Goal: Task Accomplishment & Management: Use online tool/utility

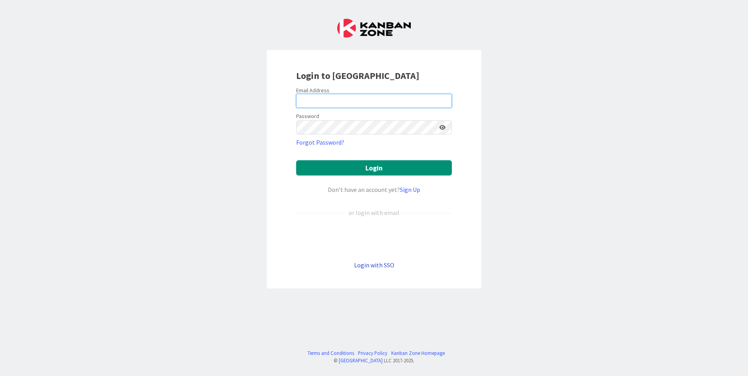
type input "[EMAIL_ADDRESS][PERSON_NAME][DOMAIN_NAME]"
click at [376, 266] on link "Login with SSO" at bounding box center [374, 265] width 40 height 8
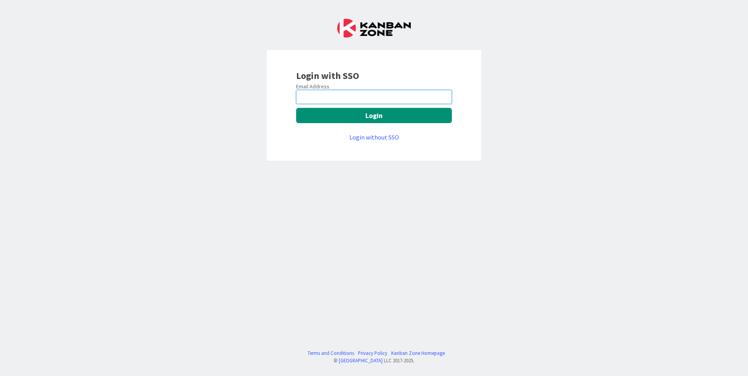
click at [334, 93] on input "email" at bounding box center [374, 97] width 156 height 14
type input "[EMAIL_ADDRESS][PERSON_NAME][DOMAIN_NAME]"
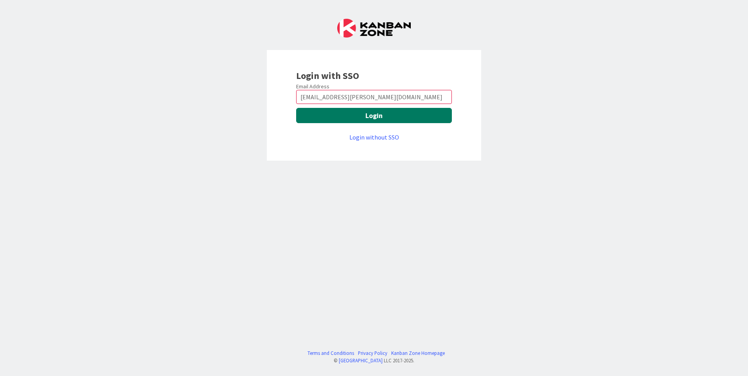
click at [346, 115] on button "Login" at bounding box center [374, 115] width 156 height 15
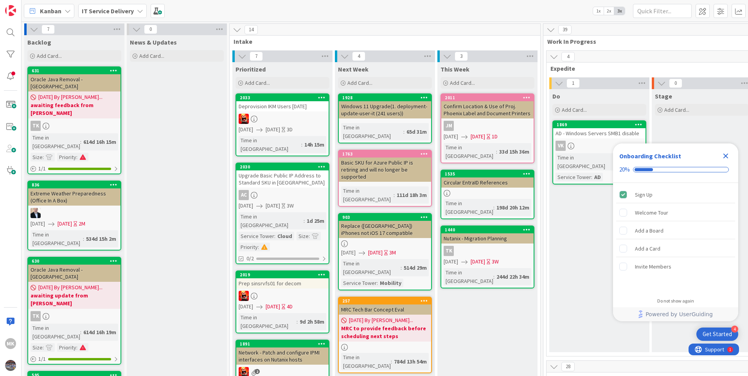
click at [726, 157] on icon "Close Checklist" at bounding box center [725, 156] width 5 height 5
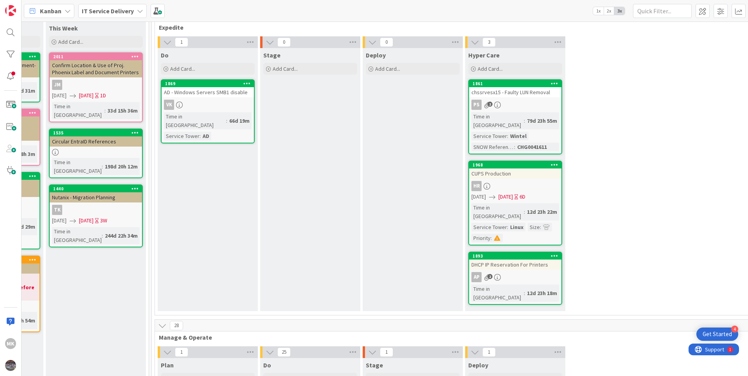
scroll to position [196, 391]
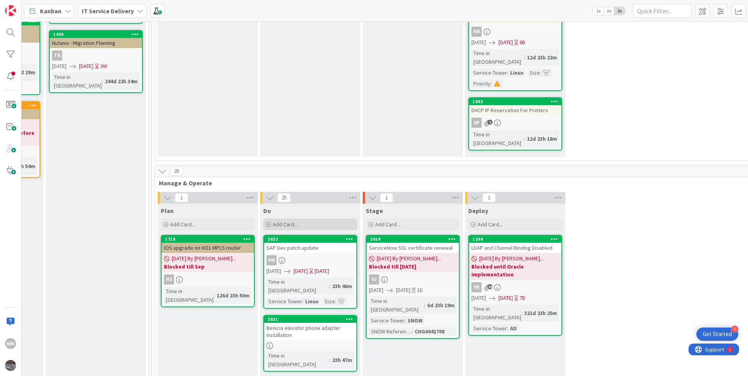
click at [298, 219] on div "Add Card..." at bounding box center [310, 225] width 94 height 12
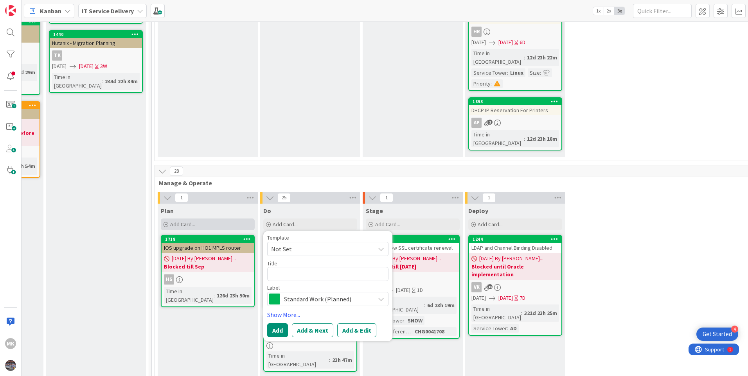
click at [190, 221] on span "Add Card..." at bounding box center [182, 224] width 25 height 7
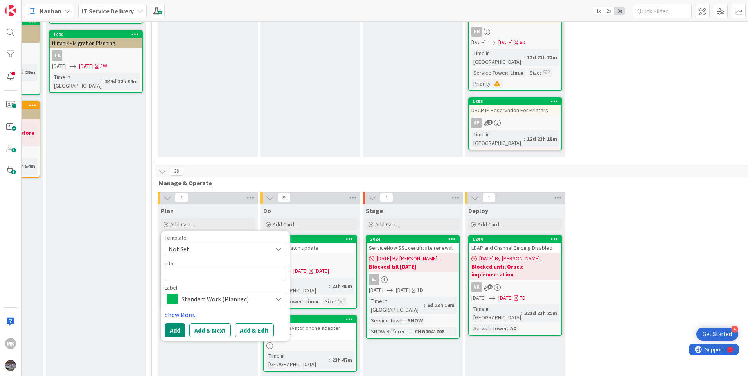
click at [196, 244] on span "Not Set" at bounding box center [218, 249] width 98 height 10
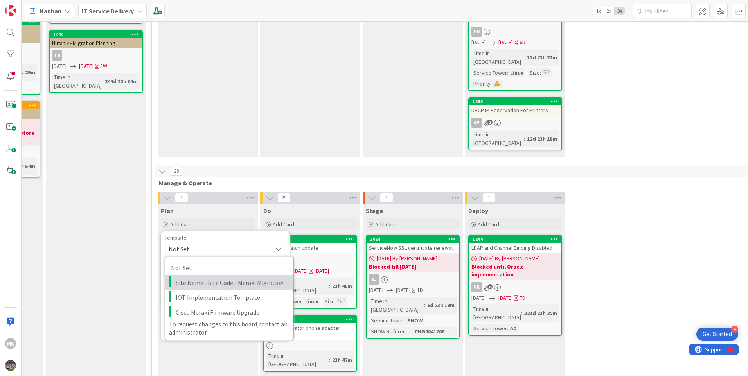
click at [223, 278] on span "Site Name - Site Code - Meraki Migration" at bounding box center [232, 283] width 112 height 10
type textarea "x"
type textarea "Site Name - Site Code - Meraki Migration"
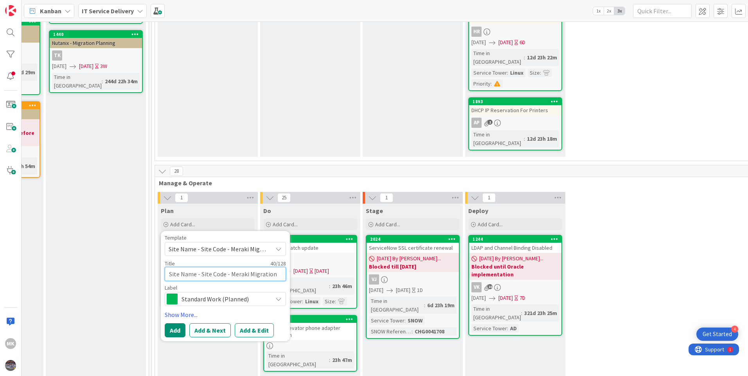
drag, startPoint x: 190, startPoint y: 251, endPoint x: 194, endPoint y: 251, distance: 4.7
click at [190, 267] on textarea "Site Name - Site Code - Meraki Migration" at bounding box center [225, 274] width 121 height 14
click at [195, 267] on textarea "Site Name - Site Code - Meraki Migration" at bounding box center [225, 274] width 121 height 14
type textarea "x"
type textarea "Site Nam - Site Code - Meraki Migration"
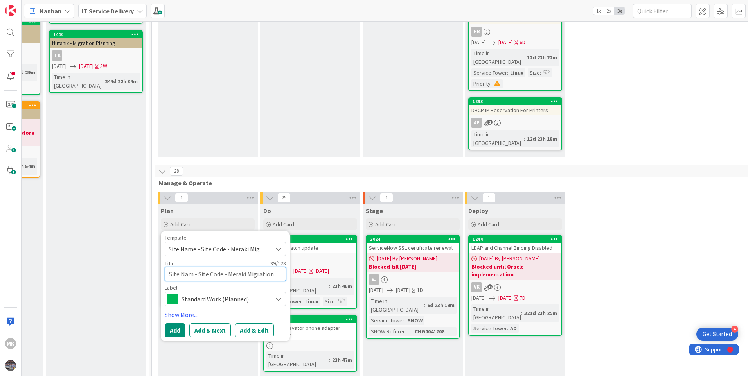
type textarea "x"
type textarea "Site Na - Site Code - Meraki Migration"
type textarea "x"
type textarea "Site N - Site Code - Meraki Migration"
type textarea "x"
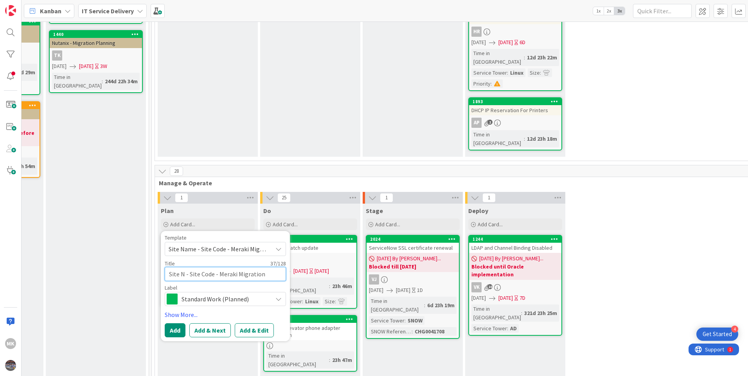
type textarea "Site - Site Code - Meraki Migration"
type textarea "x"
type textarea "Site - Site Code - Meraki Migration"
type textarea "x"
type textarea "Sit - Site Code - Meraki Migration"
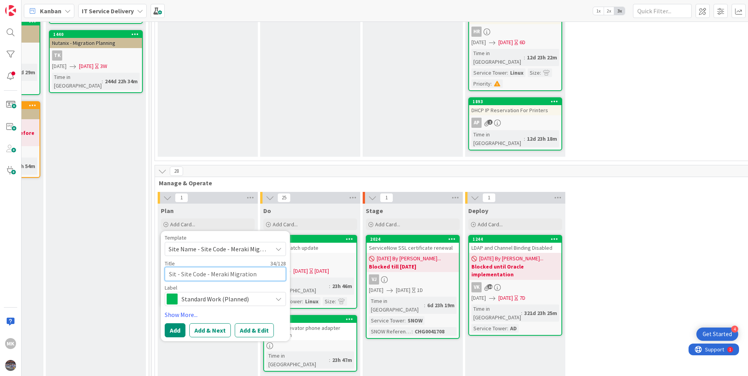
type textarea "x"
type textarea "Si - Site Code - Meraki Migration"
type textarea "x"
type textarea "S - Site Code - Meraki Migration"
type textarea "x"
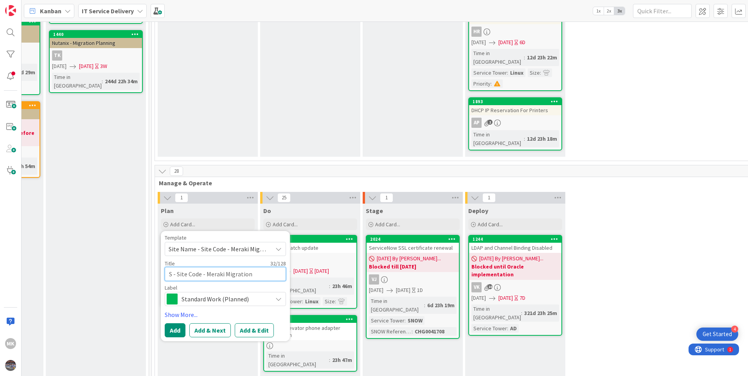
type textarea "- Site Code - Meraki Migration"
type textarea "x"
type textarea "M - Site Code - Meraki Migration"
type textarea "x"
type textarea "Mu - Site Code - Meraki Migration"
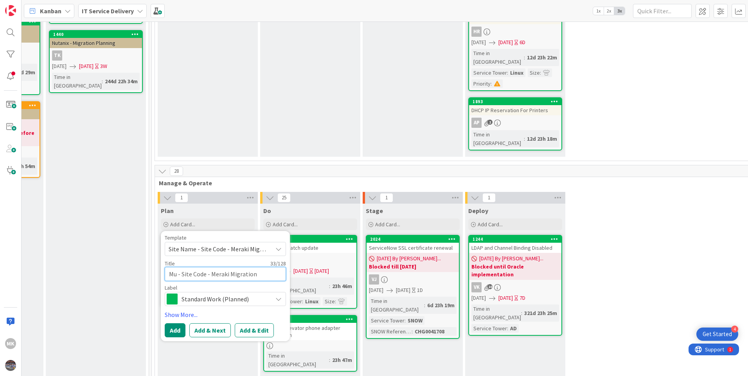
type textarea "x"
type textarea "Mun - Site Code - Meraki Migration"
type textarea "x"
type textarea "Muns - Site Code - Meraki Migration"
type textarea "x"
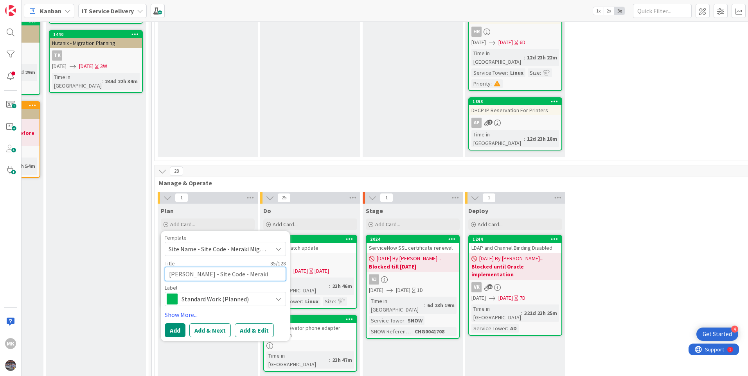
type textarea "Munst - Site Code - Meraki Migration"
type textarea "x"
type textarea "Munste - Site Code - Meraki Migration"
type textarea "x"
type textarea "Munster - Site Code - Meraki Migration"
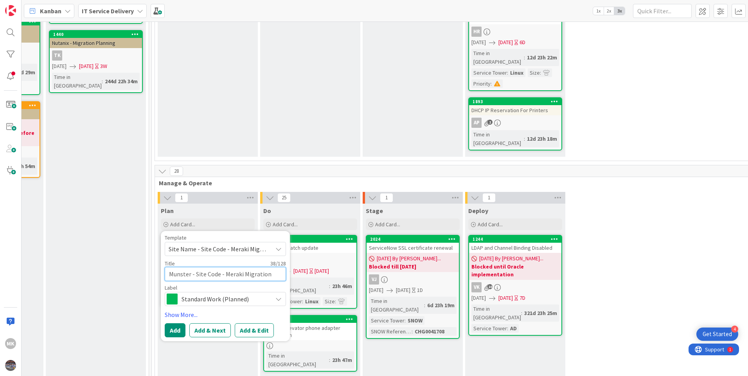
type textarea "x"
type textarea "Munster, - Site Code - Meraki Migration"
type textarea "x"
type textarea "Munster, - Site Code - Meraki Migration"
type textarea "x"
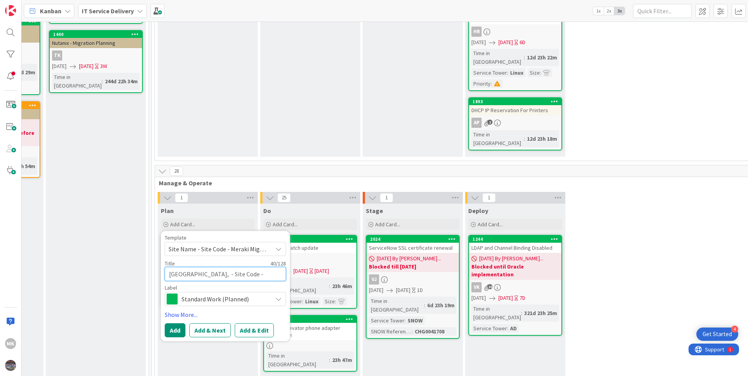
type textarea "Munster, I - Site Code - Meraki Migration"
type textarea "x"
type textarea "Munster, IN - Site Code - Meraki Migration"
click at [228, 267] on textarea "Munster, IN - Site Code - Meraki Migration" at bounding box center [225, 274] width 121 height 14
type textarea "x"
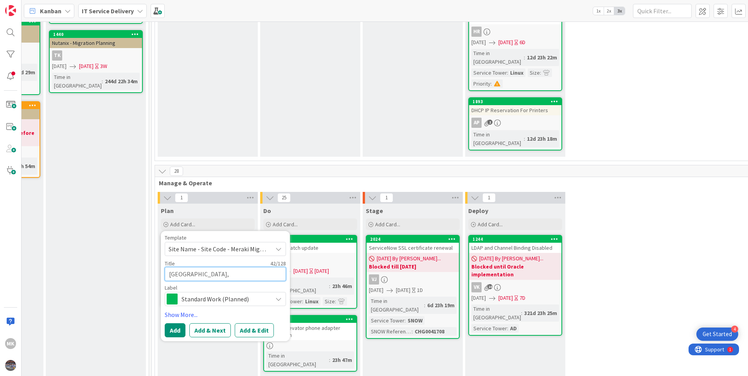
type textarea "Munster, IN - Site Cod - Meraki Migration"
type textarea "x"
type textarea "Munster, IN - Site Co - Meraki Migration"
type textarea "x"
type textarea "Munster, IN - Site C - Meraki Migration"
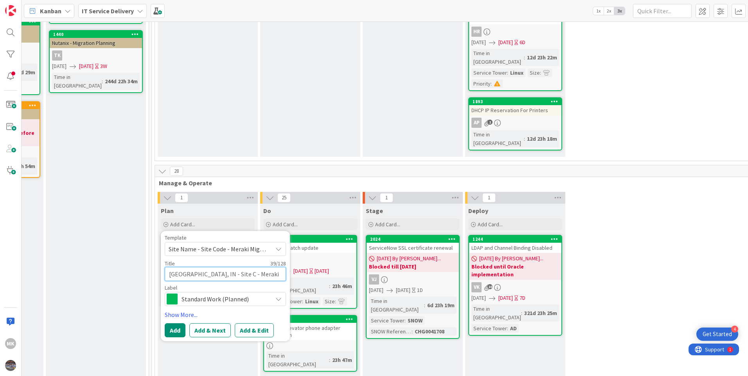
type textarea "x"
type textarea "Munster, IN - Site - Meraki Migration"
type textarea "x"
type textarea "Munster, IN - Site - Meraki Migration"
type textarea "x"
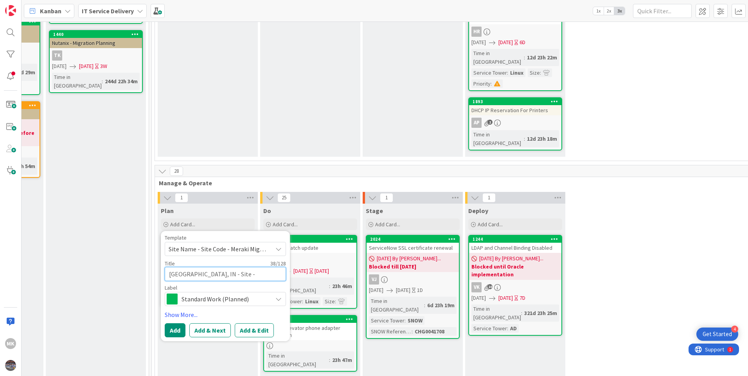
type textarea "Munster, IN - Sit - Meraki Migration"
type textarea "x"
type textarea "Munster, IN - Si - Meraki Migration"
type textarea "x"
type textarea "Munster, IN - S - Meraki Migration"
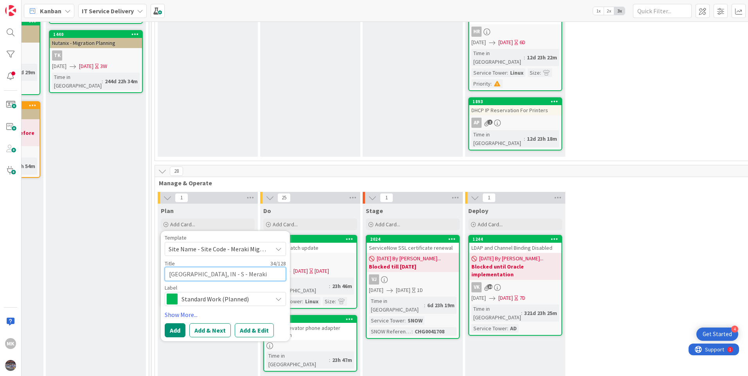
type textarea "x"
type textarea "Munster, IN - - Meraki Migration"
type textarea "x"
type textarea "Munster, IN - 0 - Meraki Migration"
type textarea "x"
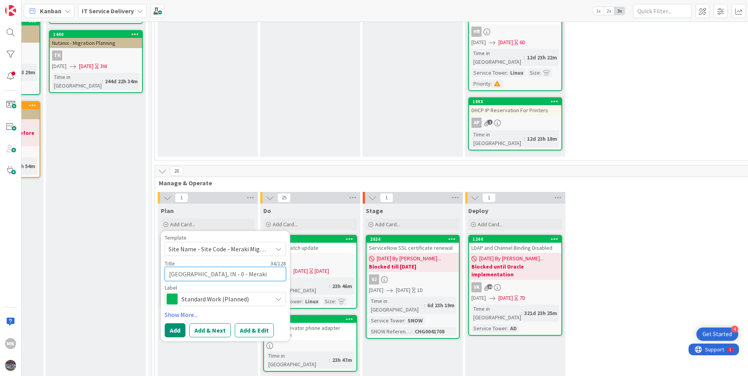
type textarea "Munster, IN - 03 - Meraki Migration"
type textarea "x"
type textarea "Munster, IN - 032 - Meraki Migration"
click at [200, 294] on span "Standard Work (Planned)" at bounding box center [224, 299] width 87 height 11
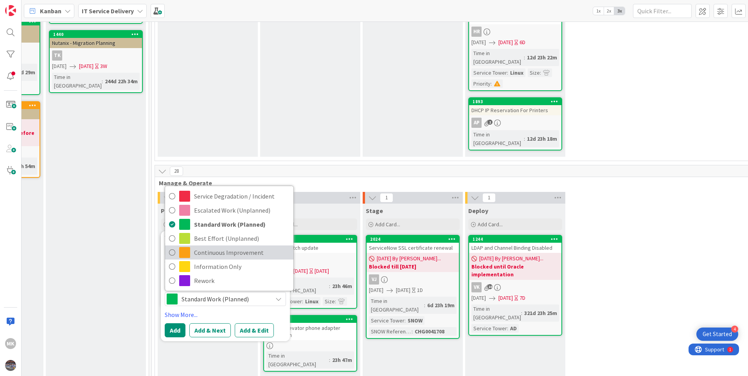
click at [213, 247] on span "Continuous Improvement" at bounding box center [241, 253] width 95 height 12
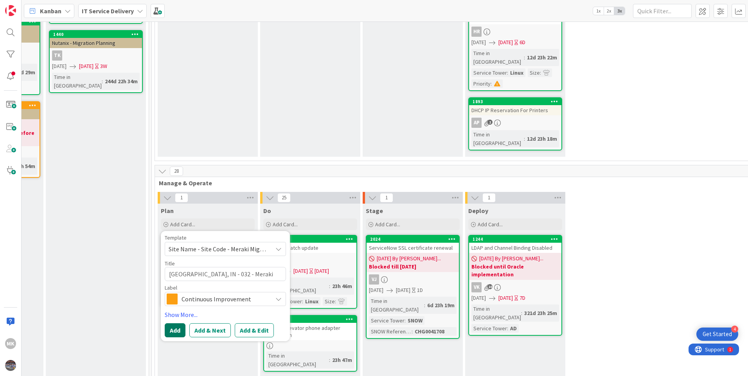
type textarea "x"
click at [173, 323] on button "Add" at bounding box center [175, 330] width 21 height 14
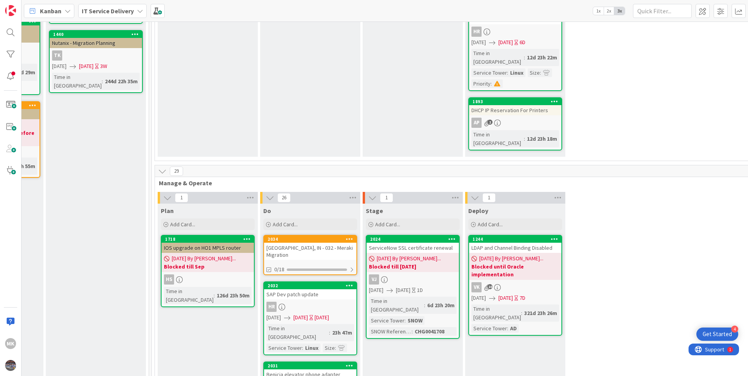
click at [309, 235] on link "2034 Munster, IN - 032 - Meraki Migration 0/18" at bounding box center [310, 255] width 94 height 40
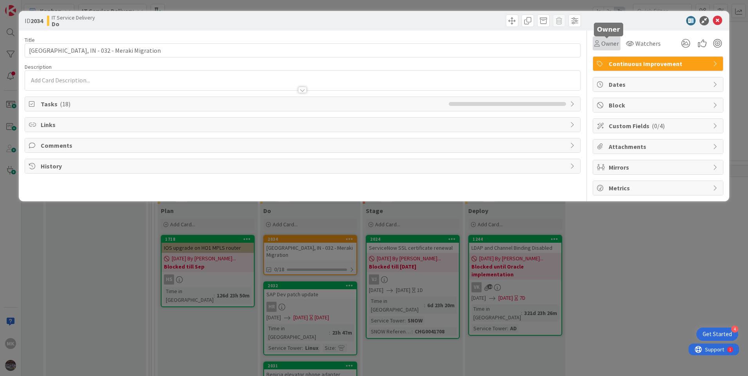
click at [613, 43] on span "Owner" at bounding box center [610, 43] width 18 height 9
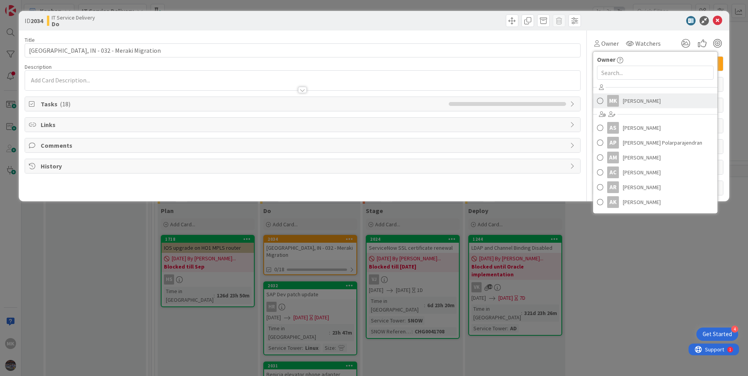
click at [624, 102] on span "Manju Kaphle" at bounding box center [642, 101] width 38 height 12
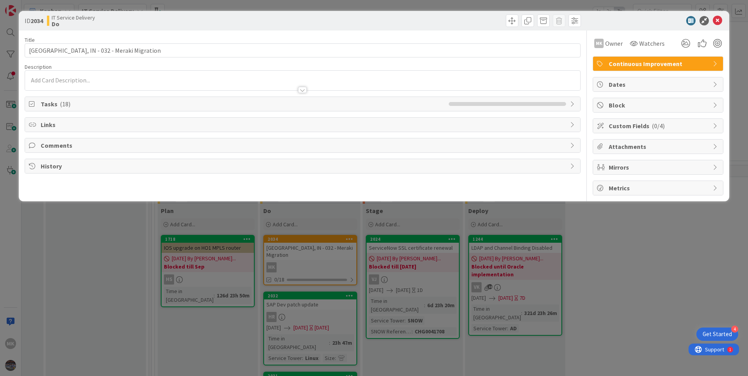
click at [630, 86] on span "Dates" at bounding box center [658, 84] width 100 height 9
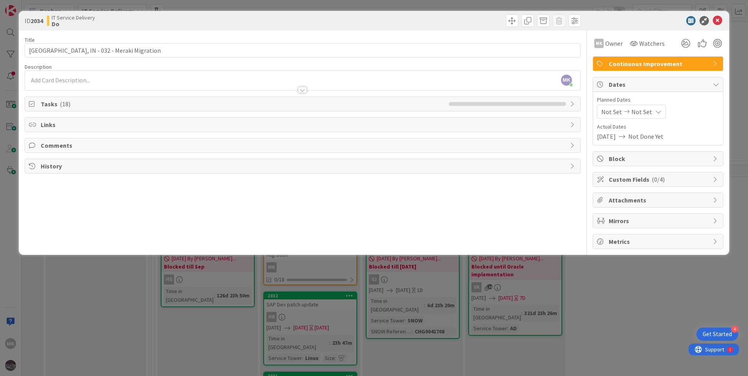
click at [616, 135] on span "09/11/2025" at bounding box center [606, 136] width 19 height 9
click at [612, 112] on span "Not Set" at bounding box center [611, 111] width 21 height 9
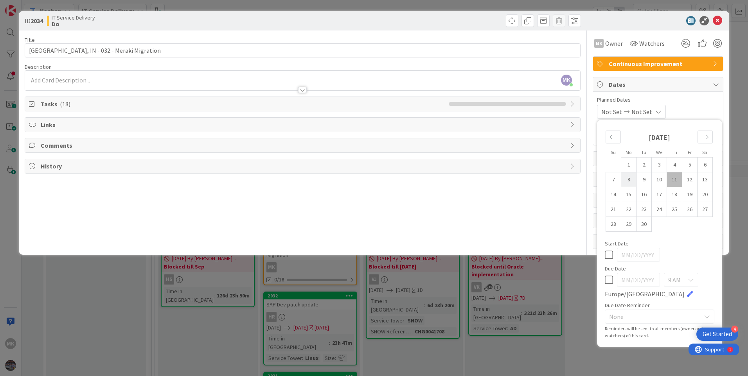
click at [627, 178] on td "8" at bounding box center [628, 179] width 15 height 15
type input "09/08/2025"
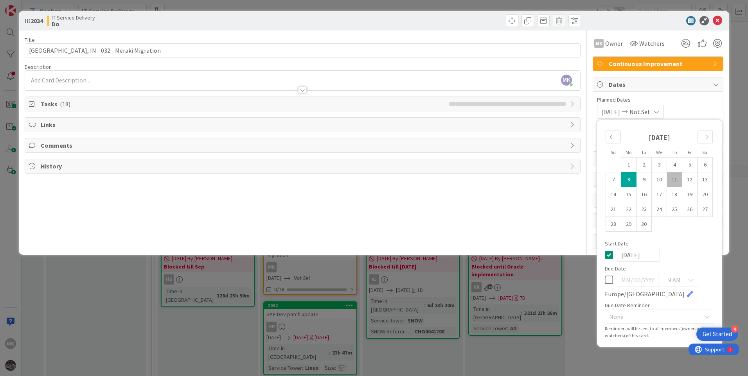
click at [644, 116] on span "Not Set" at bounding box center [639, 111] width 21 height 9
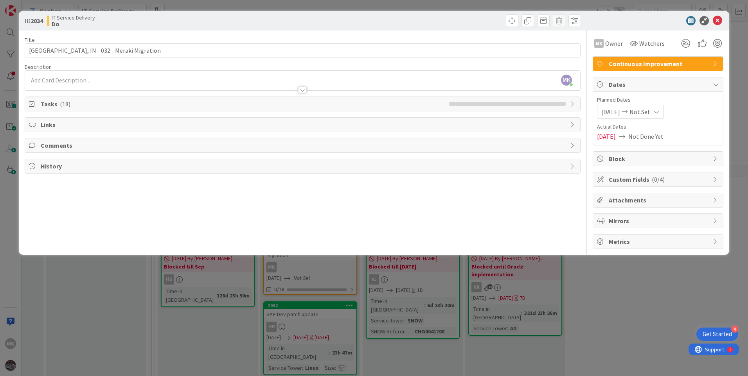
click at [650, 112] on span "Not Set" at bounding box center [639, 111] width 21 height 9
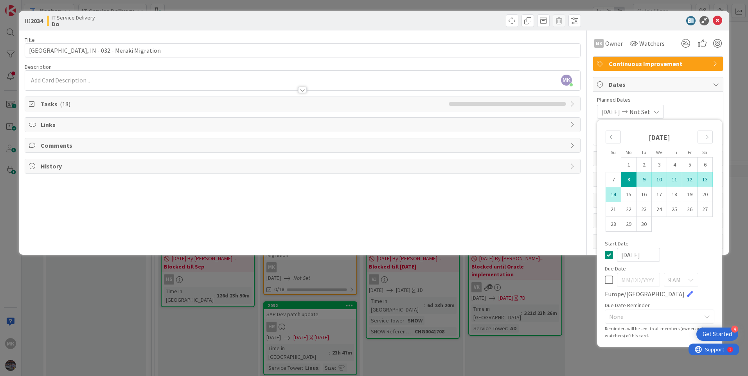
click at [616, 194] on td "14" at bounding box center [613, 194] width 15 height 15
type input "09/14/2025"
click at [705, 107] on div "09/08/2025 09/14/2025 Su Mo Tu We Th Fr Sa August 2025 1 2 3 4 5 6 7 8 9 10 11 …" at bounding box center [658, 112] width 122 height 14
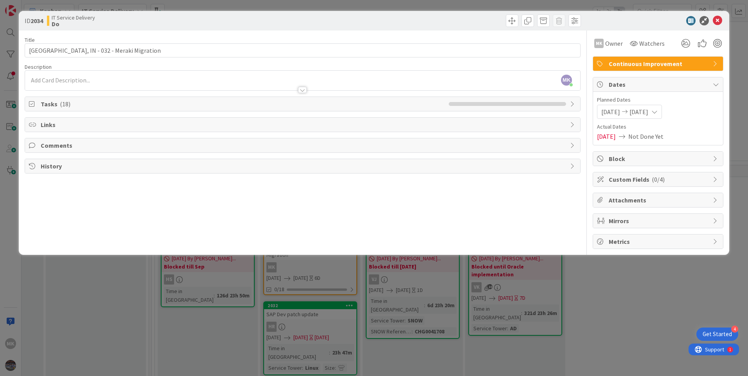
click at [639, 158] on span "Block" at bounding box center [658, 158] width 100 height 9
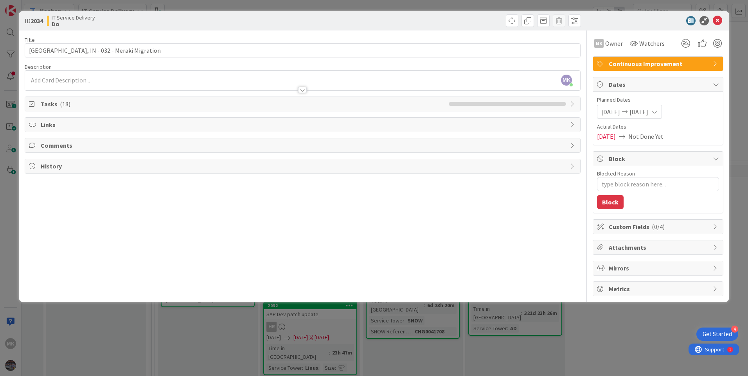
click at [645, 225] on span "Custom Fields ( 0/4 )" at bounding box center [658, 226] width 100 height 9
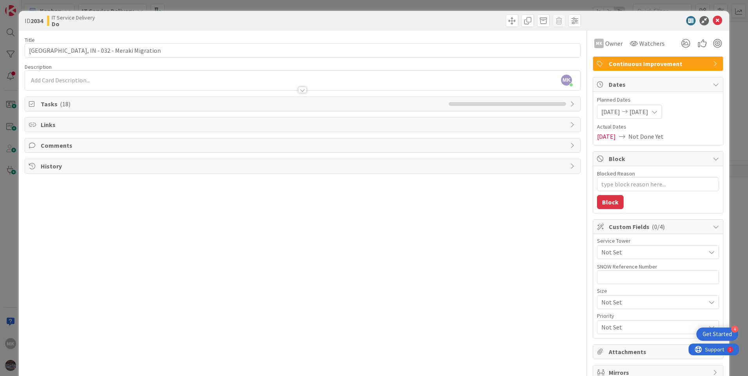
click at [624, 253] on span "Not Set" at bounding box center [653, 252] width 104 height 9
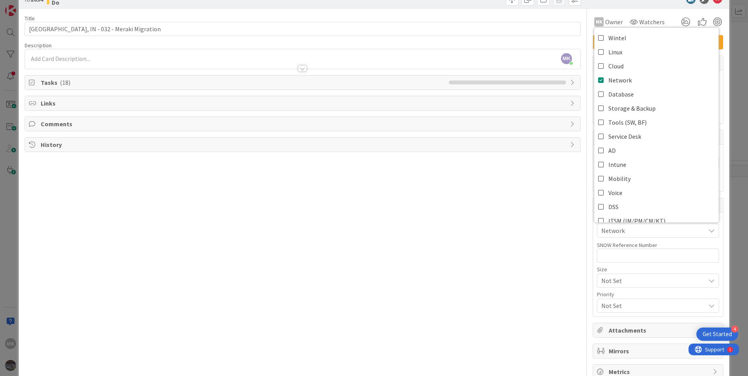
scroll to position [41, 0]
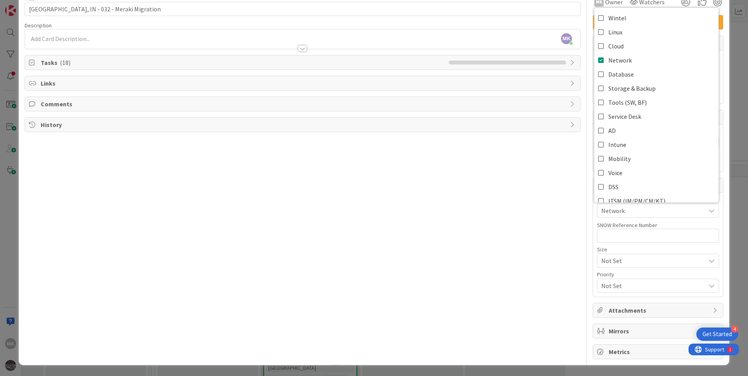
click at [622, 259] on span "Not Set" at bounding box center [651, 260] width 100 height 11
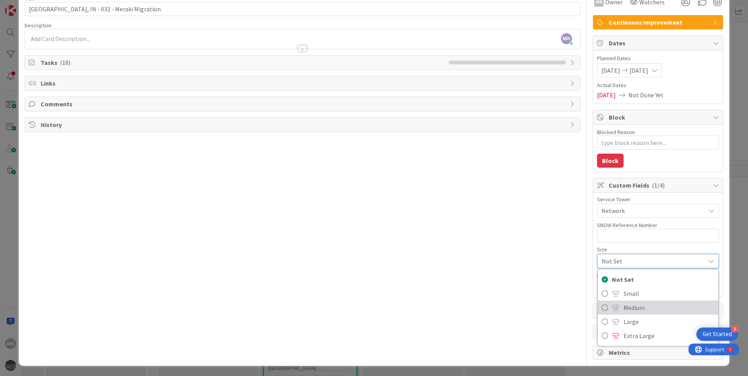
click at [635, 308] on span "Medium" at bounding box center [668, 308] width 91 height 12
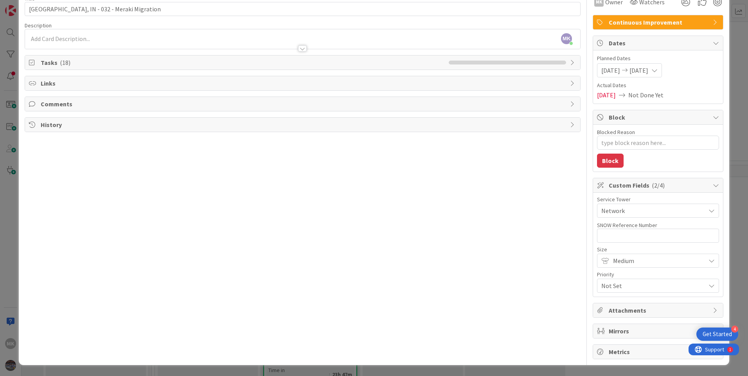
click at [620, 289] on span "Not Set" at bounding box center [651, 285] width 100 height 11
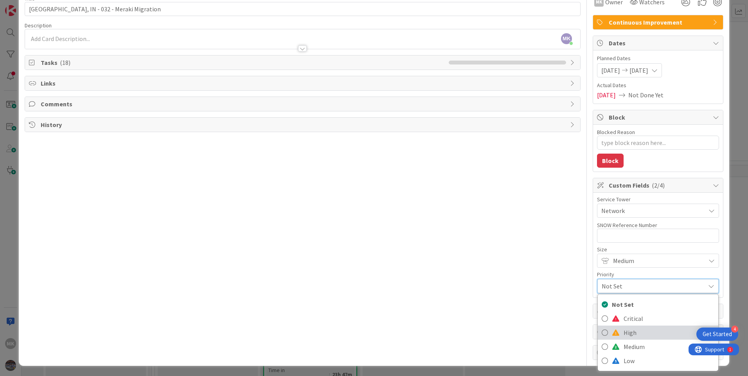
click at [633, 334] on span "High" at bounding box center [668, 333] width 91 height 12
type textarea "x"
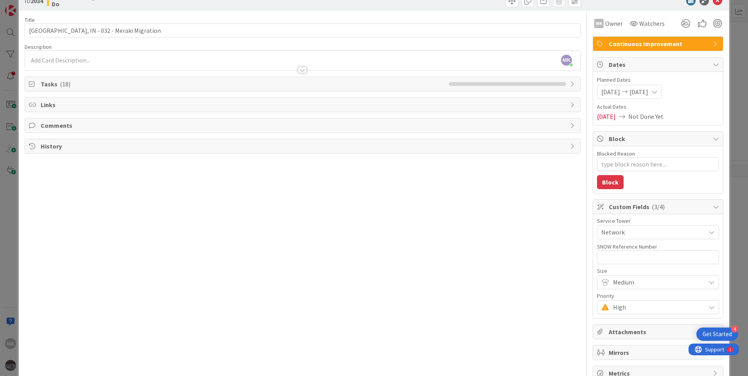
scroll to position [0, 0]
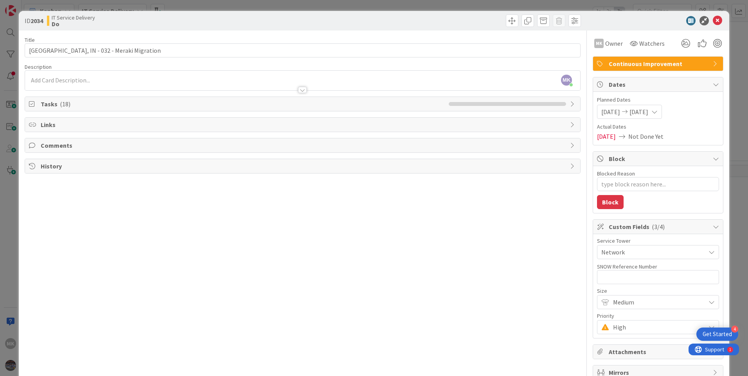
click at [47, 73] on div "MK Manju Kaphle just joined" at bounding box center [302, 81] width 555 height 20
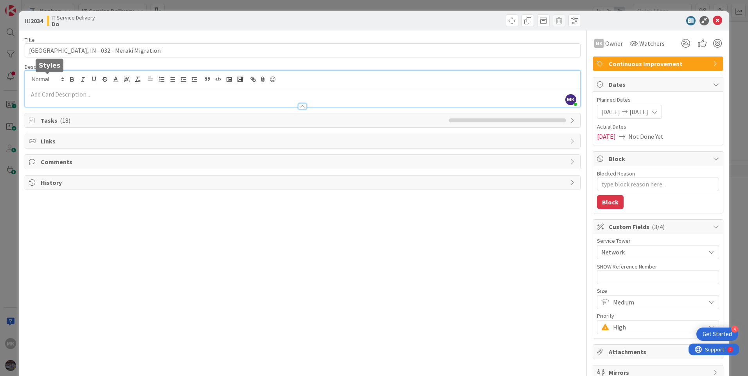
click at [39, 90] on p at bounding box center [302, 94] width 547 height 9
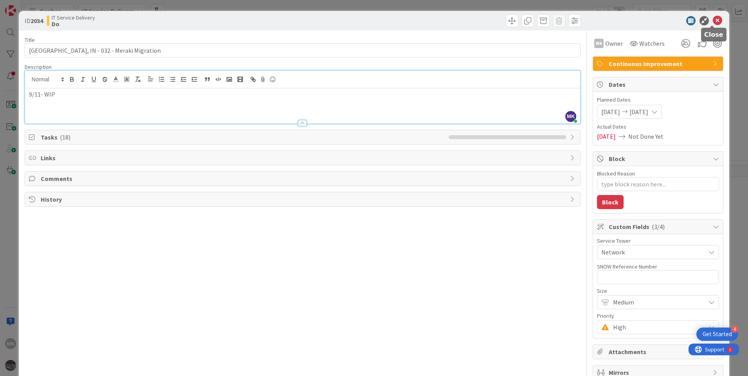
click at [712, 18] on icon at bounding box center [716, 20] width 9 height 9
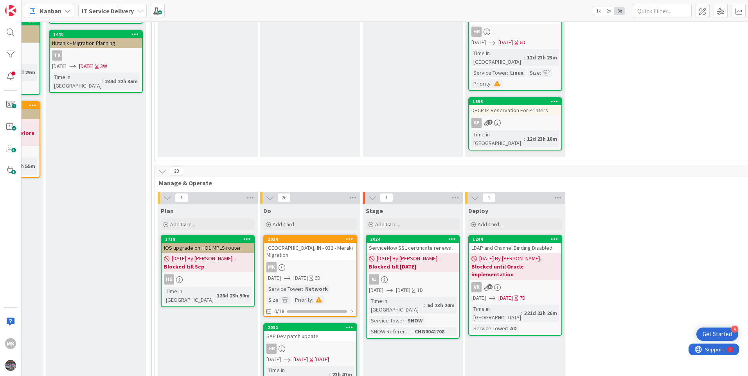
click at [297, 262] on div "MK" at bounding box center [310, 267] width 92 height 10
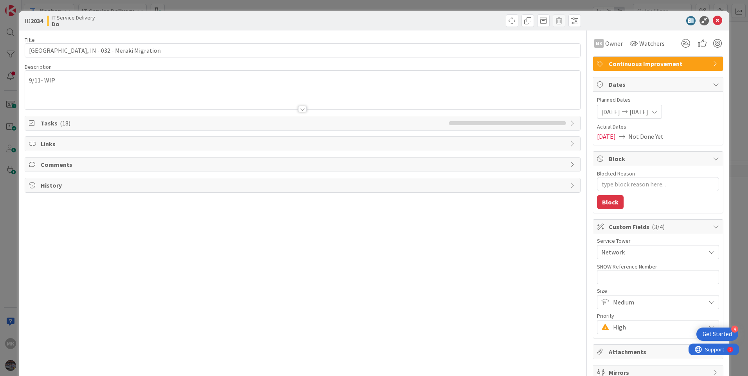
click at [79, 127] on span "Tasks ( 18 )" at bounding box center [243, 122] width 404 height 9
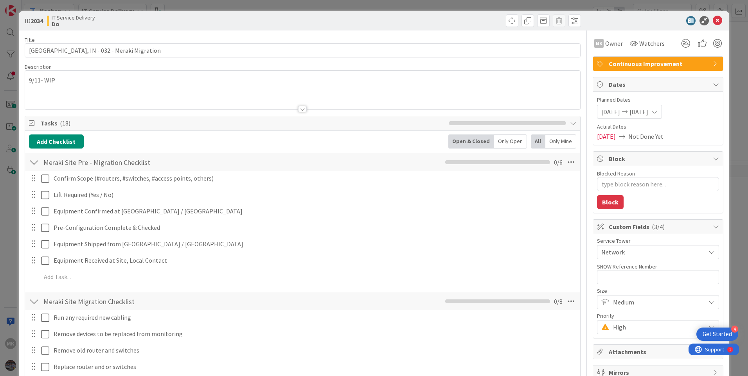
scroll to position [78, 0]
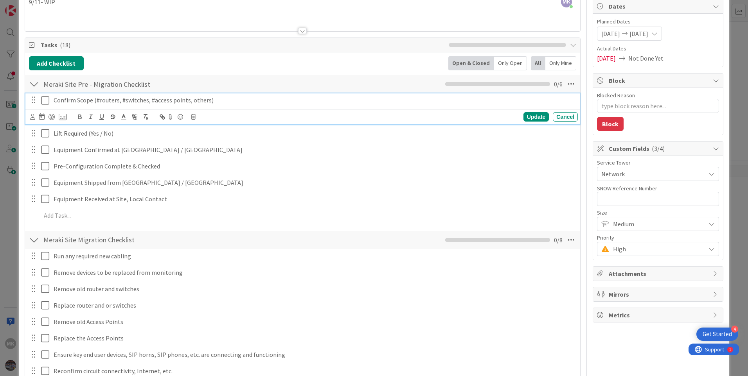
click at [46, 101] on icon at bounding box center [45, 100] width 8 height 9
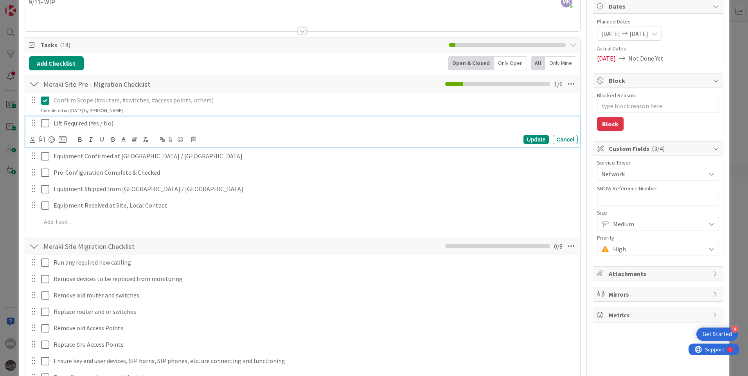
click at [44, 125] on icon at bounding box center [45, 122] width 8 height 9
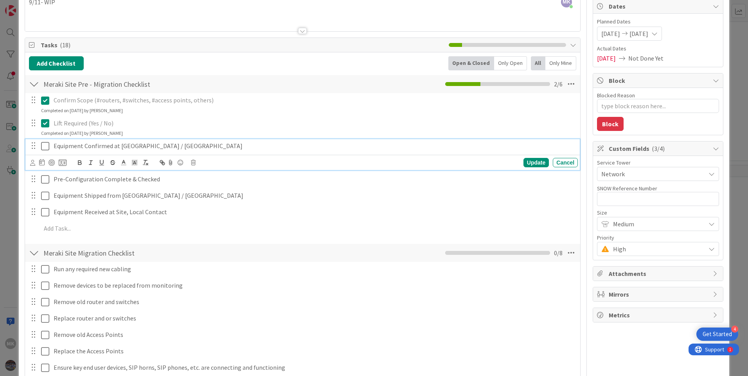
click at [44, 146] on icon at bounding box center [45, 146] width 8 height 9
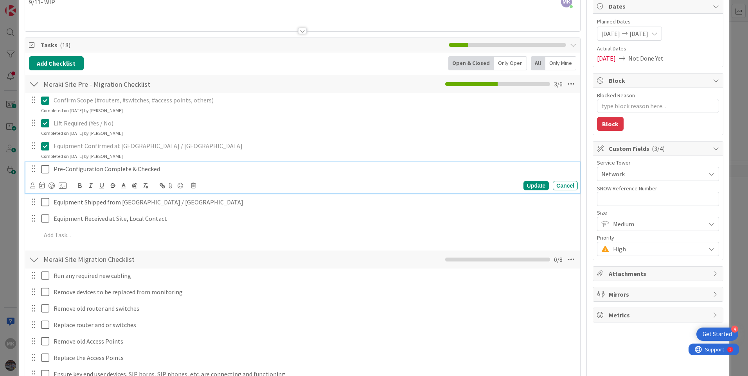
click at [46, 169] on icon at bounding box center [45, 169] width 8 height 9
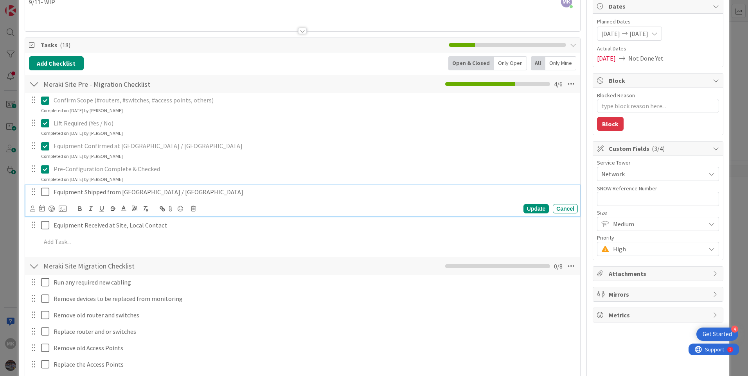
click at [44, 191] on icon at bounding box center [45, 191] width 8 height 9
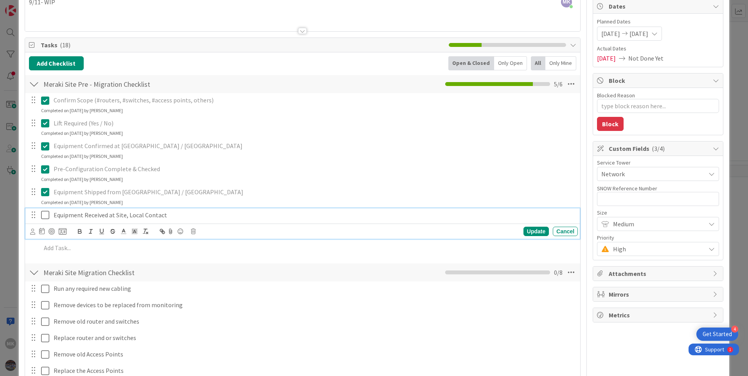
click at [46, 215] on icon at bounding box center [45, 214] width 8 height 9
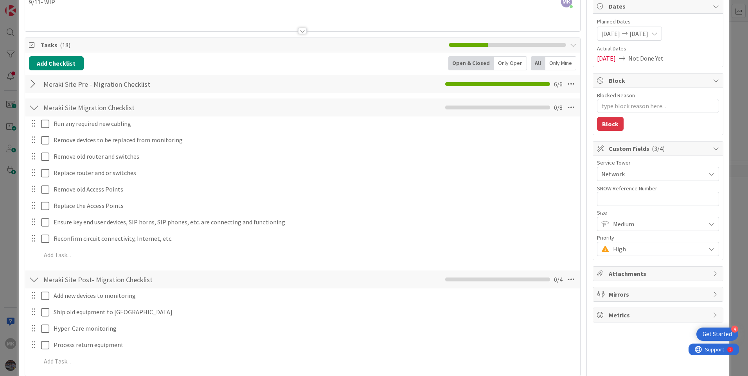
scroll to position [158, 0]
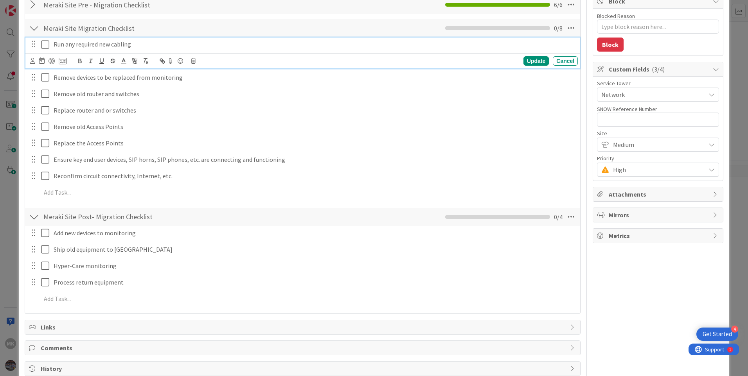
click at [42, 48] on icon at bounding box center [45, 44] width 8 height 9
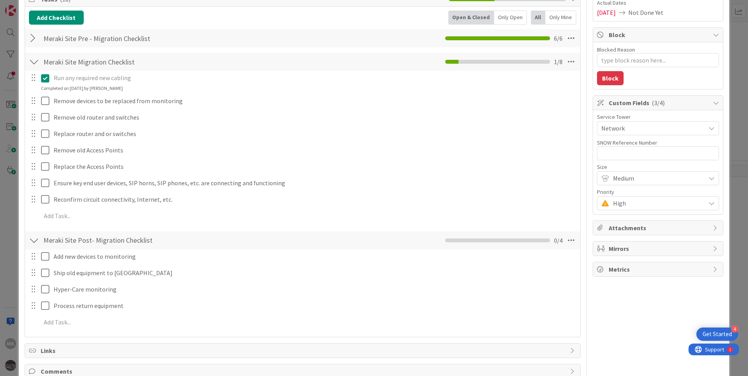
scroll to position [0, 0]
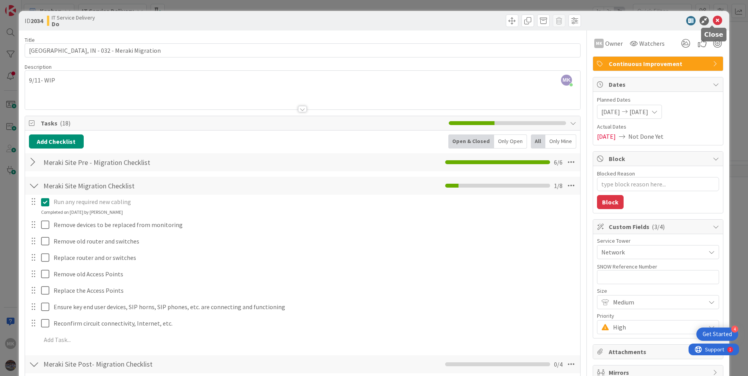
click at [714, 21] on icon at bounding box center [716, 20] width 9 height 9
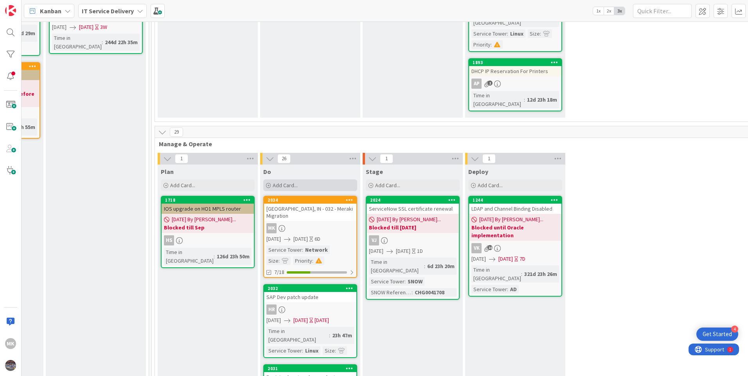
click at [303, 179] on div "Add Card..." at bounding box center [310, 185] width 94 height 12
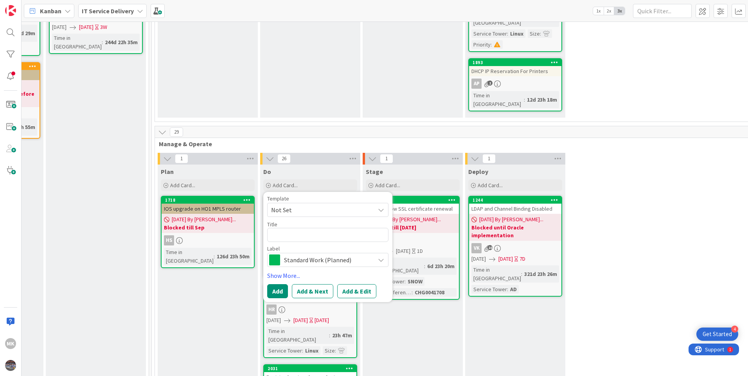
click at [294, 205] on span "Not Set" at bounding box center [320, 210] width 98 height 10
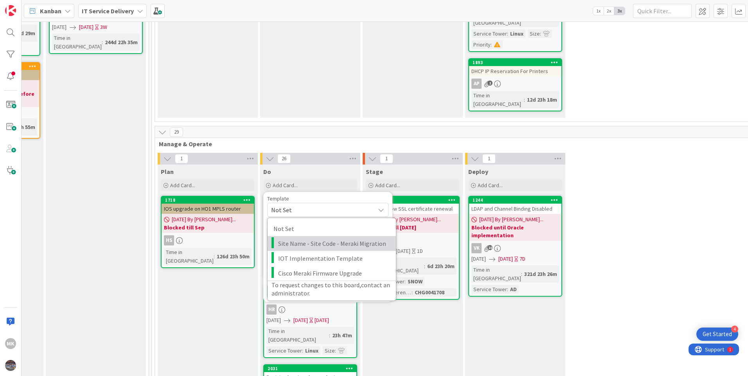
click at [308, 239] on span "Site Name - Site Code - Meraki Migration" at bounding box center [334, 244] width 112 height 10
type textarea "x"
type textarea "Site Name - Site Code - Meraki Migration"
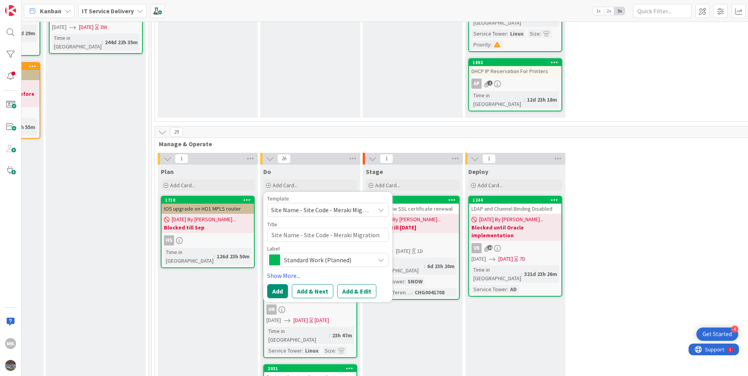
click at [298, 205] on span "Site Name - Site Code - Meraki Migration" at bounding box center [320, 210] width 98 height 10
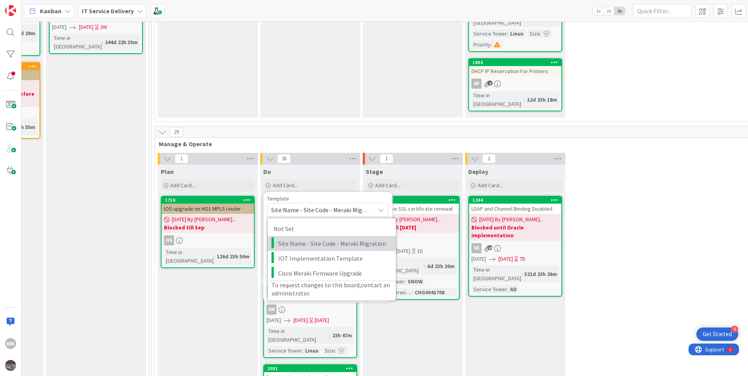
click at [312, 239] on span "Site Name - Site Code - Meraki Migration" at bounding box center [334, 244] width 112 height 10
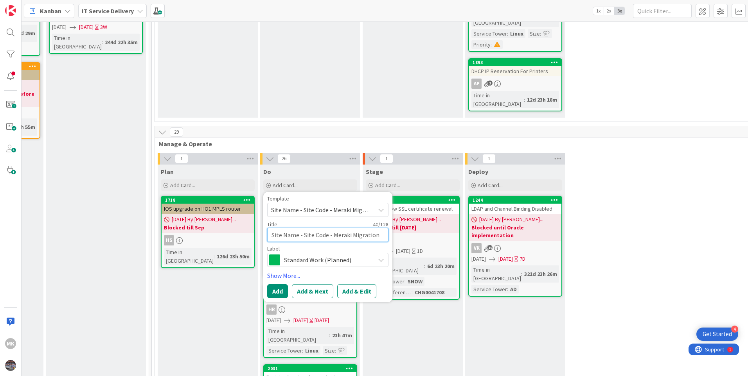
click at [297, 228] on textarea "Site Name - Site Code - Meraki Migration" at bounding box center [327, 235] width 121 height 14
type textarea "x"
type textarea "Site Nam - Site Code - Meraki Migration"
type textarea "x"
type textarea "Site N - Site Code - Meraki Migration"
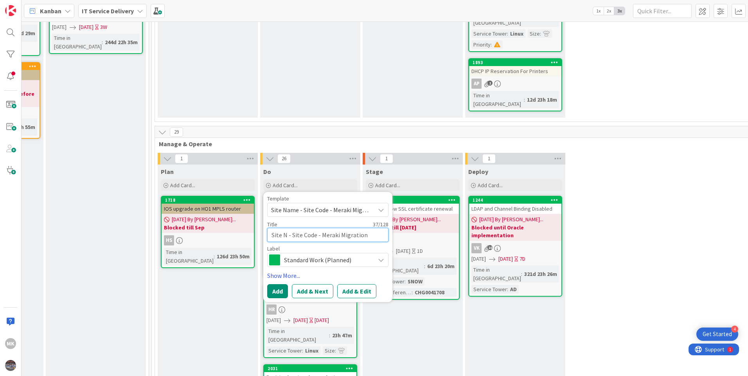
type textarea "x"
type textarea "Site - Site Code - Meraki Migration"
type textarea "x"
type textarea "Site - Site Code - Meraki Migration"
type textarea "x"
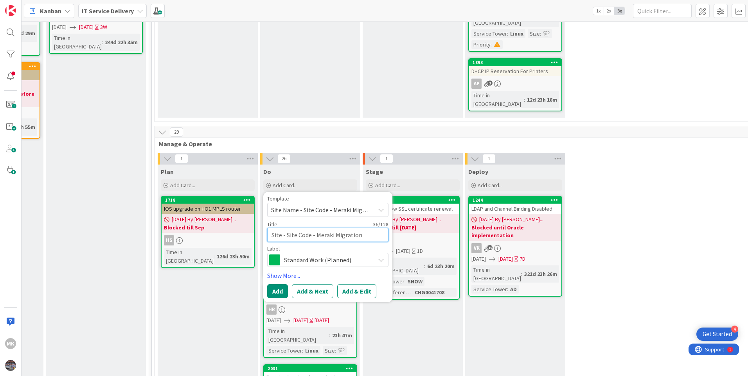
type textarea "Sit - Site Code - Meraki Migration"
type textarea "x"
type textarea "Si - Site Code - Meraki Migration"
type textarea "x"
type textarea "S - Site Code - Meraki Migration"
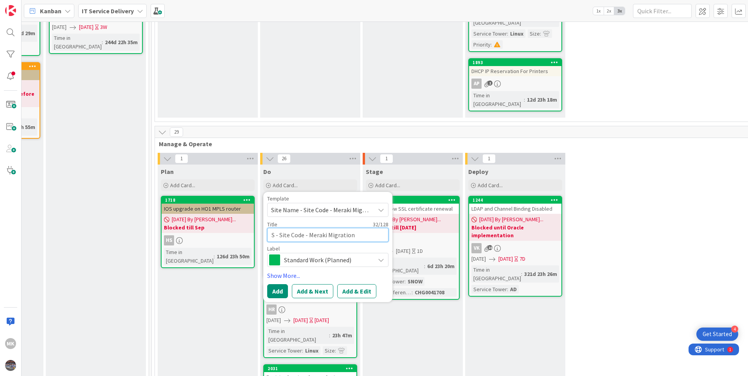
type textarea "x"
type textarea "- Site Code - Meraki Migration"
type textarea "x"
type textarea "O - Site Code - Meraki Migration"
type textarea "x"
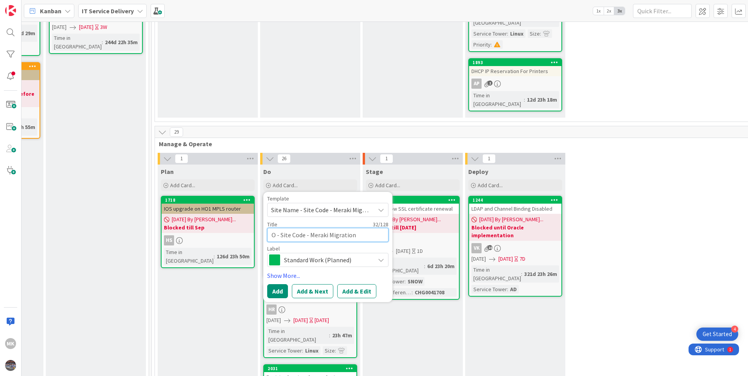
type textarea "Od - Site Code - Meraki Migration"
type textarea "x"
type textarea "Ode - Site Code - Meraki Migration"
type textarea "x"
type textarea "Odes - Site Code - Meraki Migration"
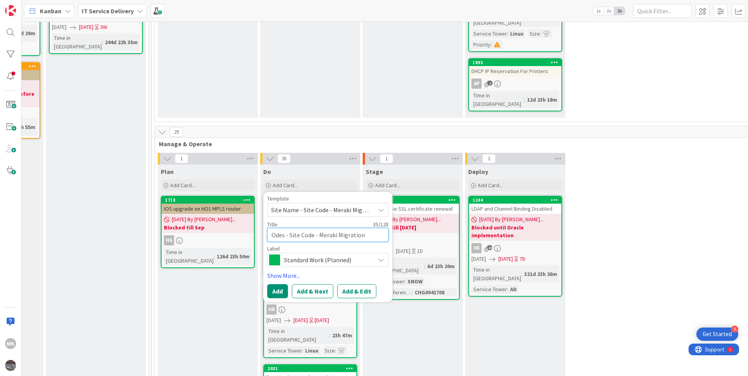
type textarea "x"
type textarea "Odess - Site Code - Meraki Migration"
type textarea "x"
type textarea "Odessa - Site Code - Meraki Migration"
type textarea "x"
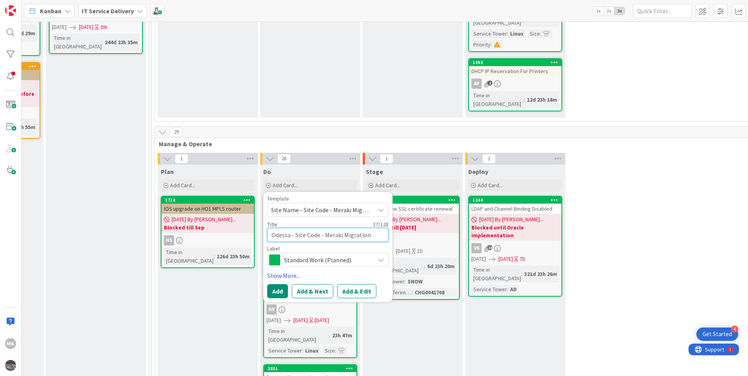
type textarea "Odessa, - Site Code - Meraki Migration"
type textarea "x"
type textarea "Odessa, - Site Code - Meraki Migration"
type textarea "x"
type textarea "Odessa, T - Site Code - Meraki Migration"
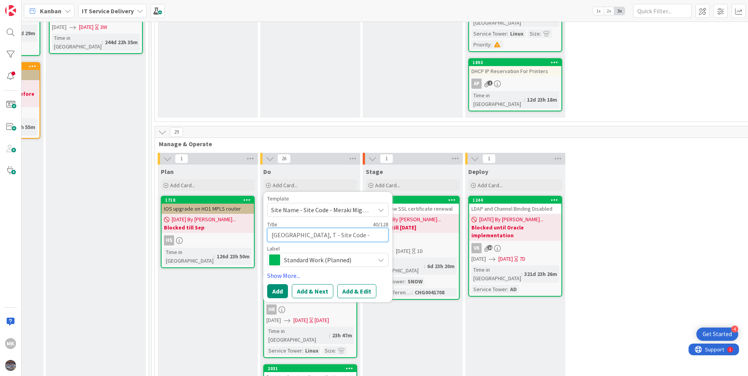
type textarea "x"
type textarea "Odessa, TX - Site Code - Meraki Migration"
click at [328, 228] on textarea "Odessa, TX - Site Code - Meraki Migration" at bounding box center [327, 235] width 121 height 14
type textarea "x"
type textarea "Odessa, TX - Site Cod - Meraki Migration"
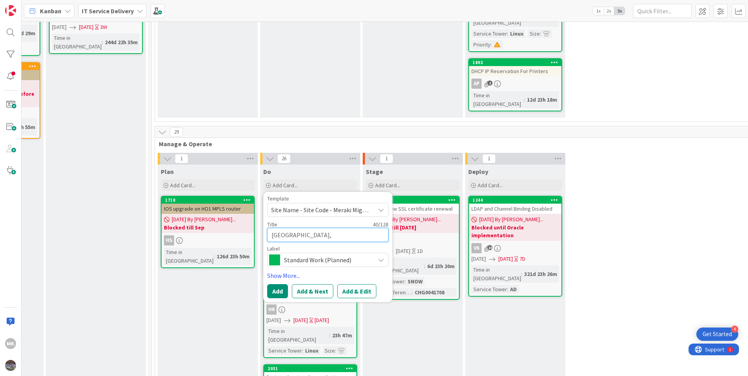
type textarea "x"
type textarea "Odessa, TX - Site Co - Meraki Migration"
type textarea "x"
type textarea "Odessa, TX - Site C - Meraki Migration"
type textarea "x"
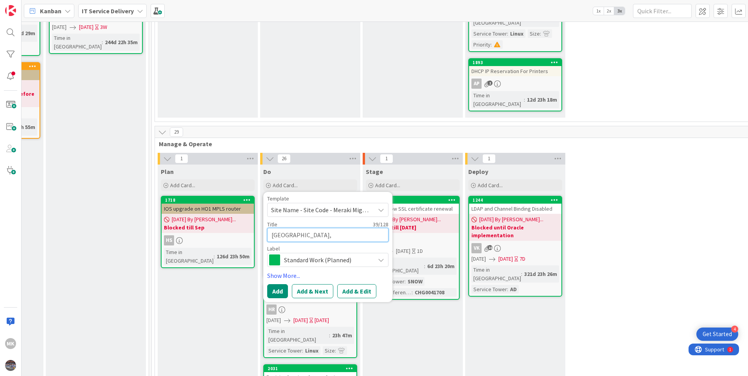
type textarea "Odessa, TX - Site - Meraki Migration"
type textarea "x"
type textarea "Odessa, TX - Site - Meraki Migration"
type textarea "x"
type textarea "Odessa, TX - Sit - Meraki Migration"
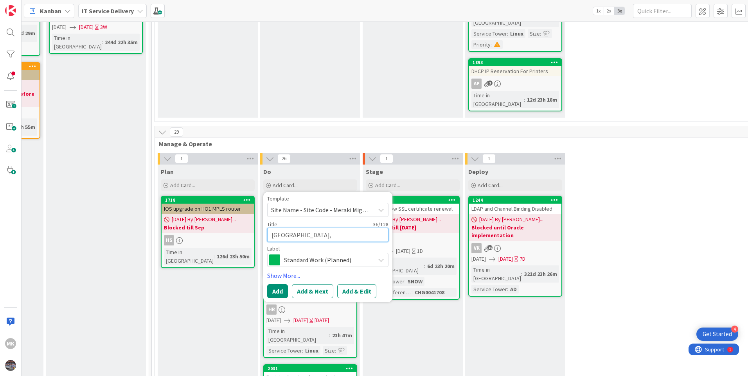
type textarea "x"
type textarea "Odessa, TX - Si - Meraki Migration"
type textarea "x"
type textarea "Odessa, TX - S - Meraki Migration"
type textarea "x"
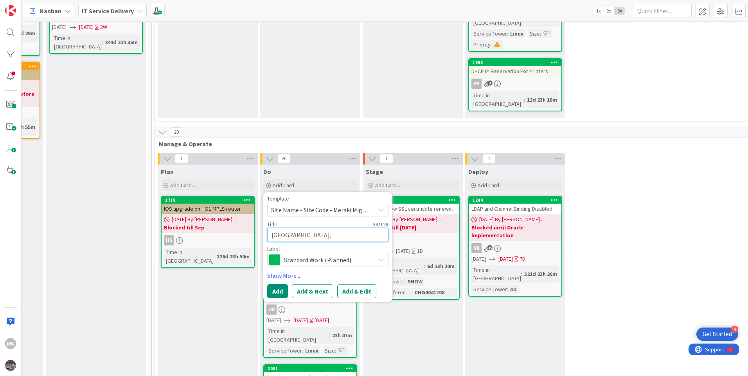
type textarea "Odessa, TX - - Meraki Migration"
type textarea "x"
type textarea "Odessa, TX - 0 - Meraki Migration"
type textarea "x"
type textarea "Odessa, TX - 07 - Meraki Migration"
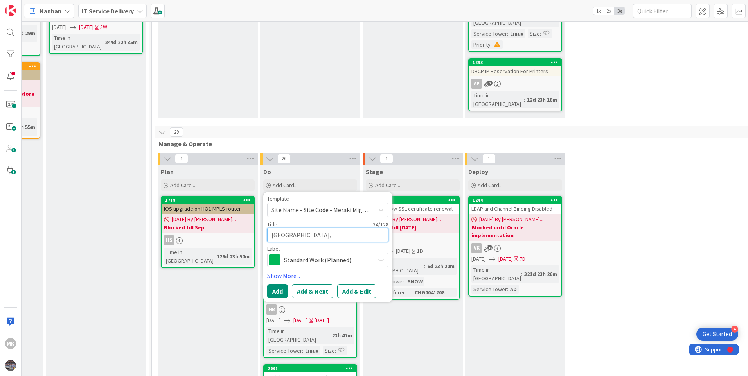
type textarea "x"
type textarea "Odessa, TX - 078 - Meraki Migration"
click at [281, 284] on button "Add" at bounding box center [277, 291] width 21 height 14
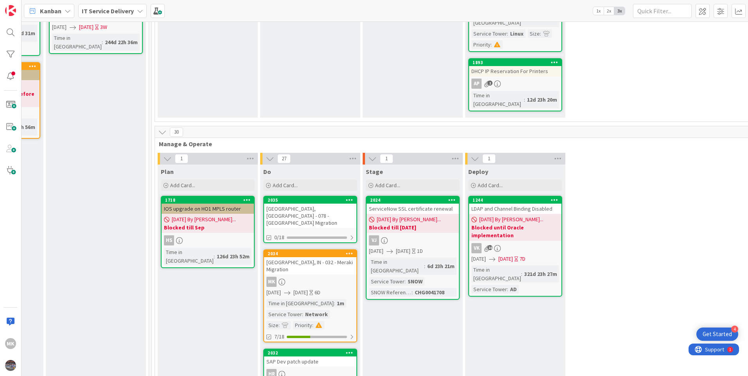
click at [314, 204] on div "Odessa, TX - 078 - Meraki Migration" at bounding box center [310, 216] width 92 height 24
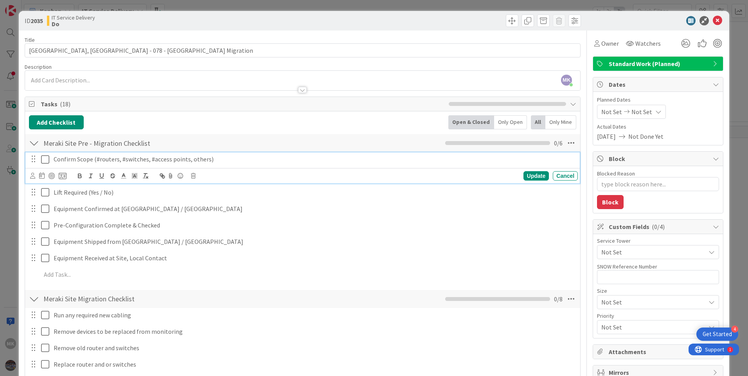
click at [44, 159] on icon at bounding box center [45, 159] width 8 height 9
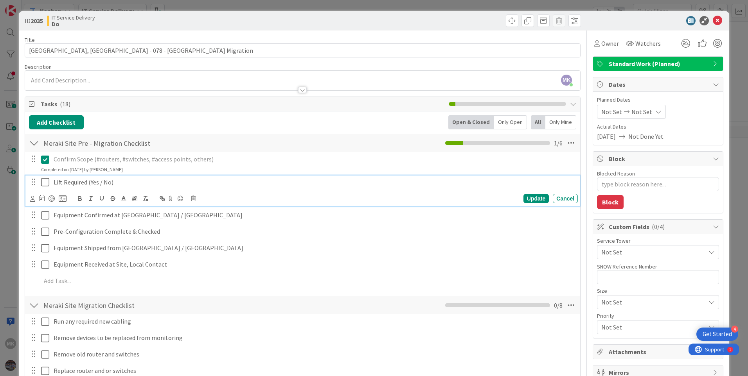
click at [45, 184] on icon at bounding box center [45, 182] width 8 height 9
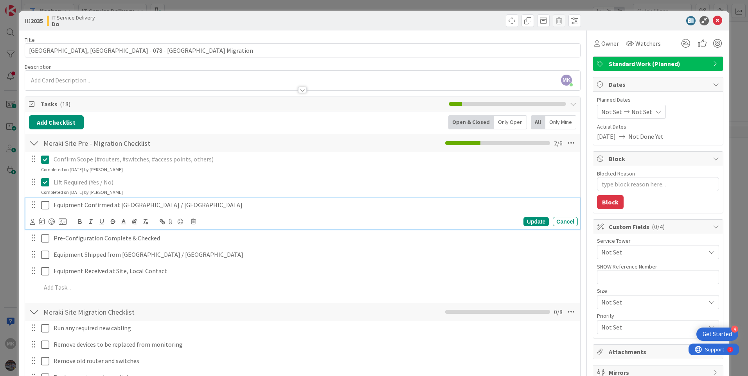
click at [44, 203] on icon at bounding box center [45, 205] width 8 height 9
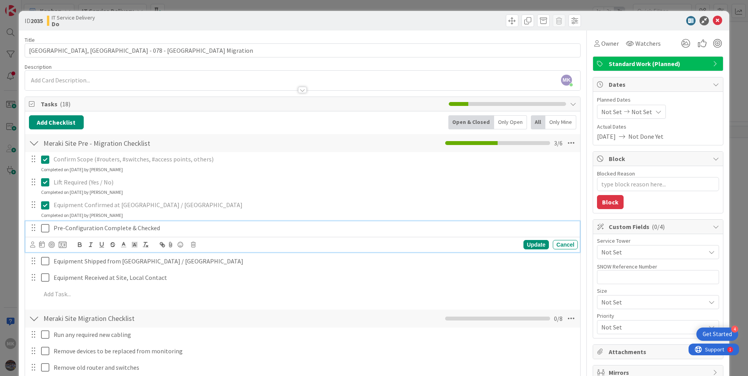
click at [45, 232] on icon at bounding box center [45, 228] width 8 height 9
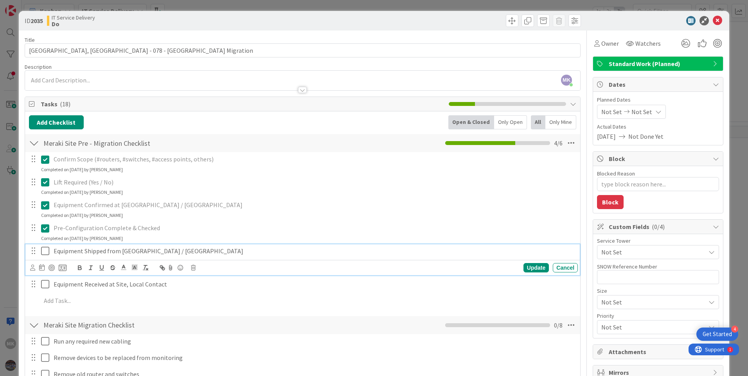
click at [44, 249] on icon at bounding box center [45, 250] width 8 height 9
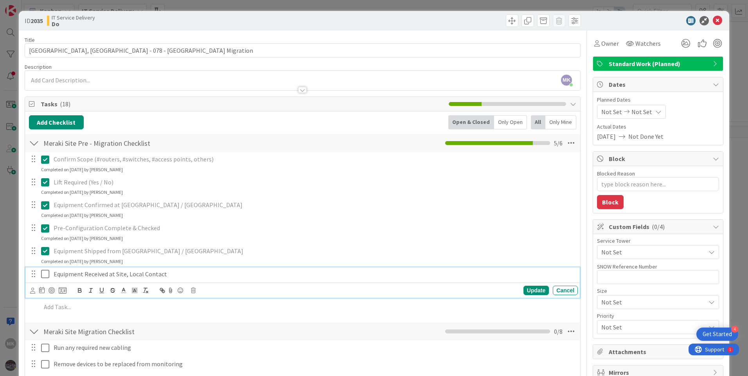
click at [45, 276] on icon at bounding box center [45, 273] width 8 height 9
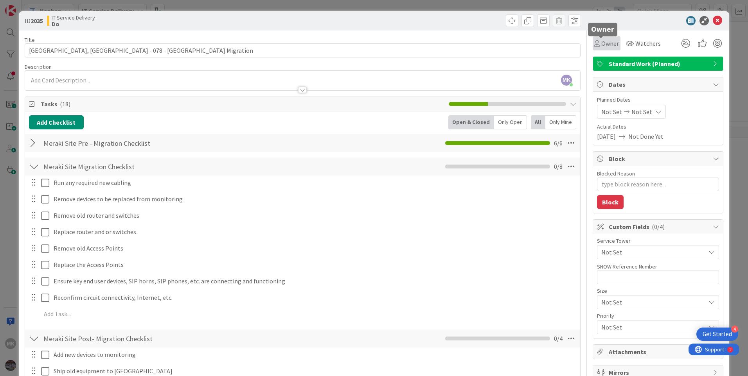
click at [602, 44] on span "Owner" at bounding box center [610, 43] width 18 height 9
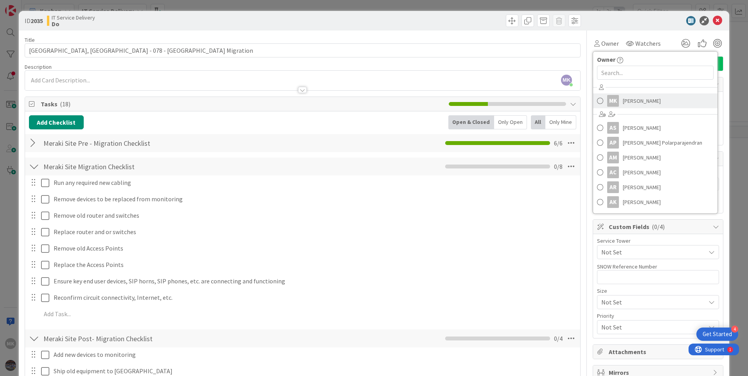
click at [637, 101] on span "Manju Kaphle" at bounding box center [642, 101] width 38 height 12
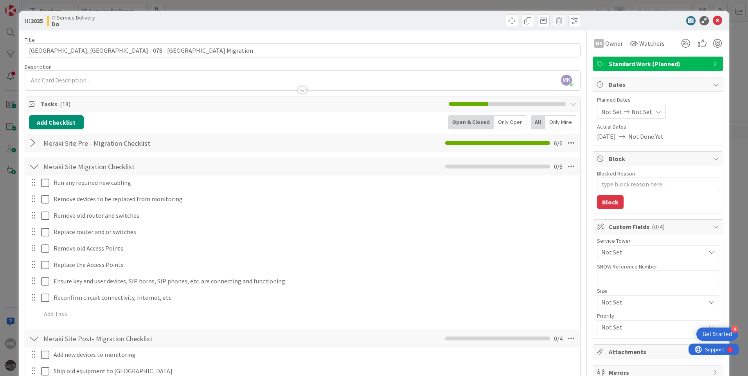
type textarea "x"
click at [606, 116] on span "Not Set" at bounding box center [611, 111] width 21 height 9
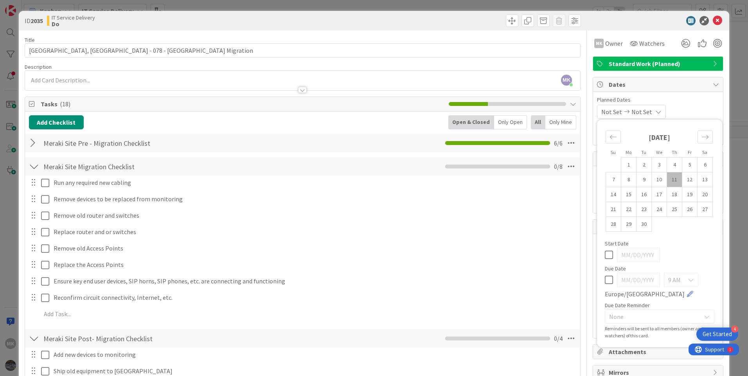
click at [672, 181] on td "11" at bounding box center [674, 179] width 15 height 15
type input "09/11/2025"
click at [686, 178] on td "12" at bounding box center [689, 179] width 15 height 15
type textarea "x"
type input "09/12/2025"
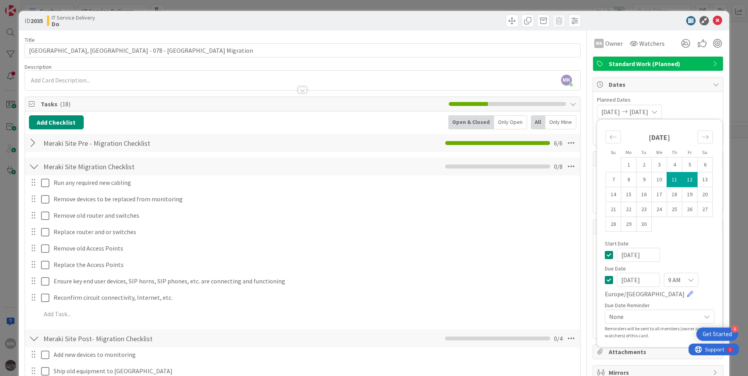
click at [657, 112] on icon at bounding box center [654, 112] width 6 height 6
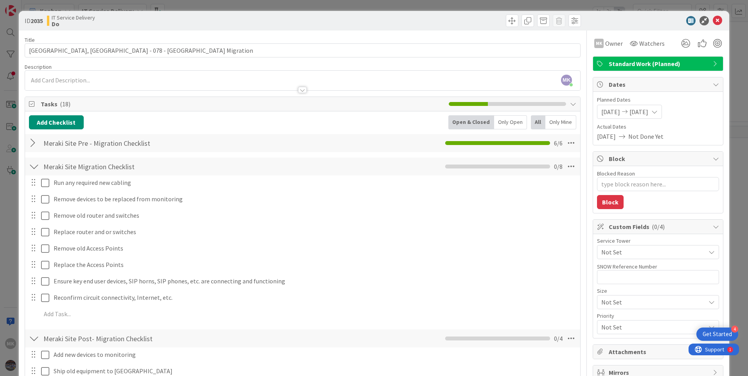
click at [631, 253] on span "Not Set" at bounding box center [653, 252] width 104 height 9
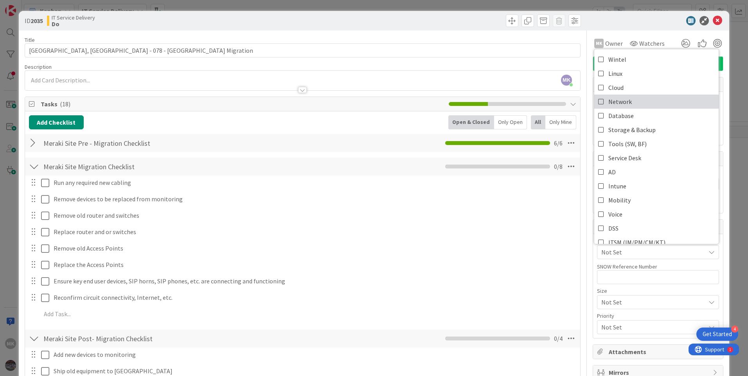
click at [616, 97] on span "Network" at bounding box center [619, 102] width 23 height 12
click at [617, 300] on span "Not Set" at bounding box center [651, 302] width 100 height 11
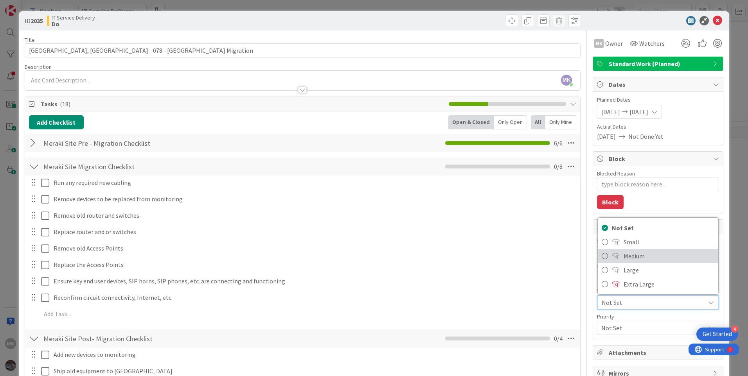
click at [630, 259] on span "Medium" at bounding box center [668, 256] width 91 height 12
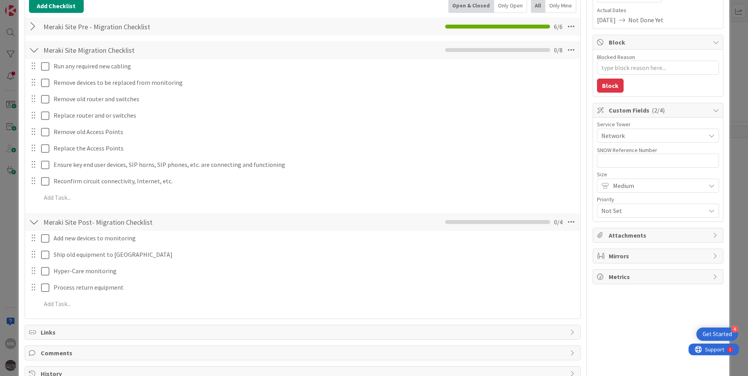
scroll to position [117, 0]
click at [617, 207] on span "Not Set" at bounding box center [651, 210] width 100 height 11
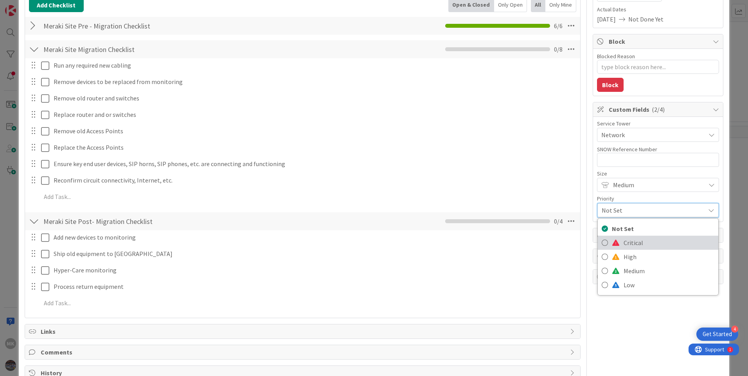
click at [610, 237] on link "Critical" at bounding box center [658, 243] width 120 height 14
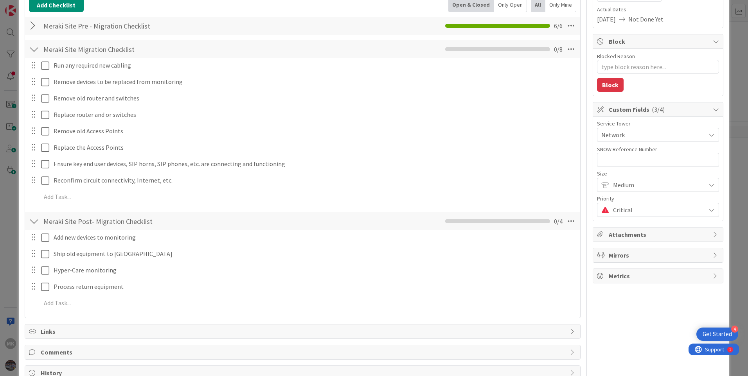
scroll to position [0, 0]
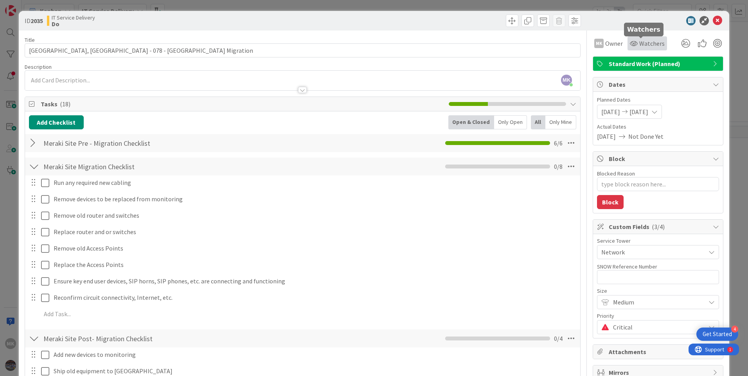
click at [639, 43] on span "Watchers" at bounding box center [651, 43] width 25 height 9
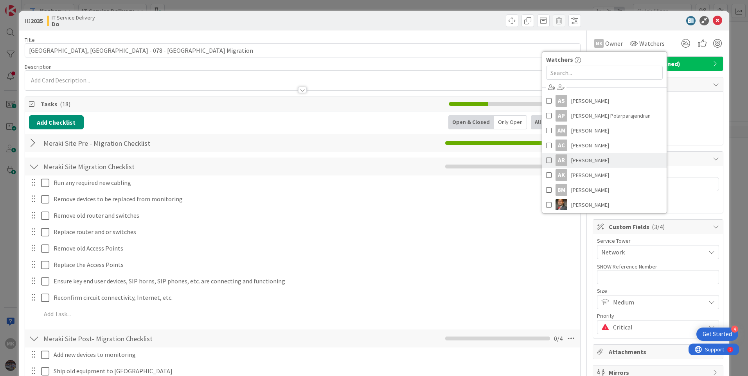
click at [602, 163] on link "AR Anis Rahman" at bounding box center [604, 160] width 124 height 15
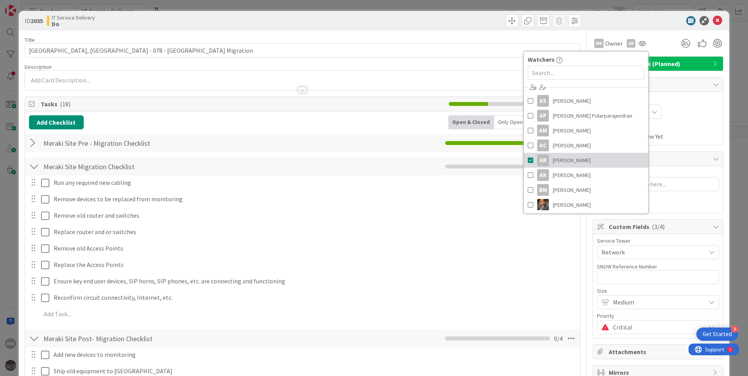
type textarea "x"
click at [129, 83] on div at bounding box center [302, 86] width 555 height 8
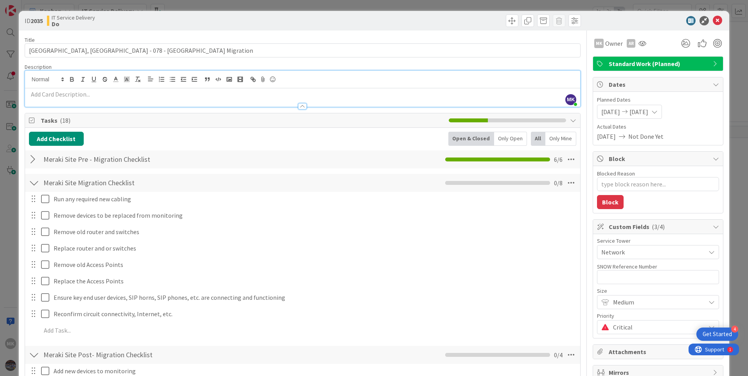
click at [74, 94] on p at bounding box center [302, 94] width 547 height 9
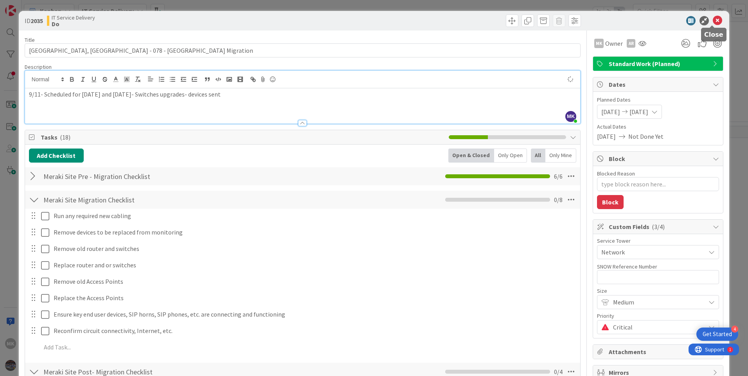
type textarea "x"
click at [713, 16] on div "ID 2035 IT Service Delivery Do" at bounding box center [374, 21] width 710 height 20
click at [713, 17] on icon at bounding box center [716, 20] width 9 height 9
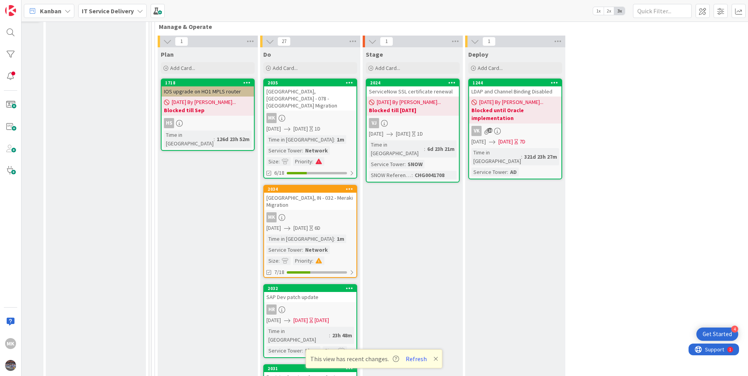
click at [434, 358] on icon at bounding box center [435, 359] width 5 height 6
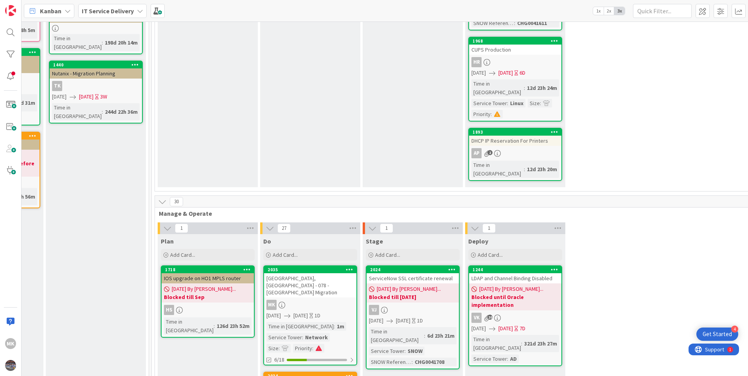
scroll to position [156, 391]
